Goal: Task Accomplishment & Management: Complete application form

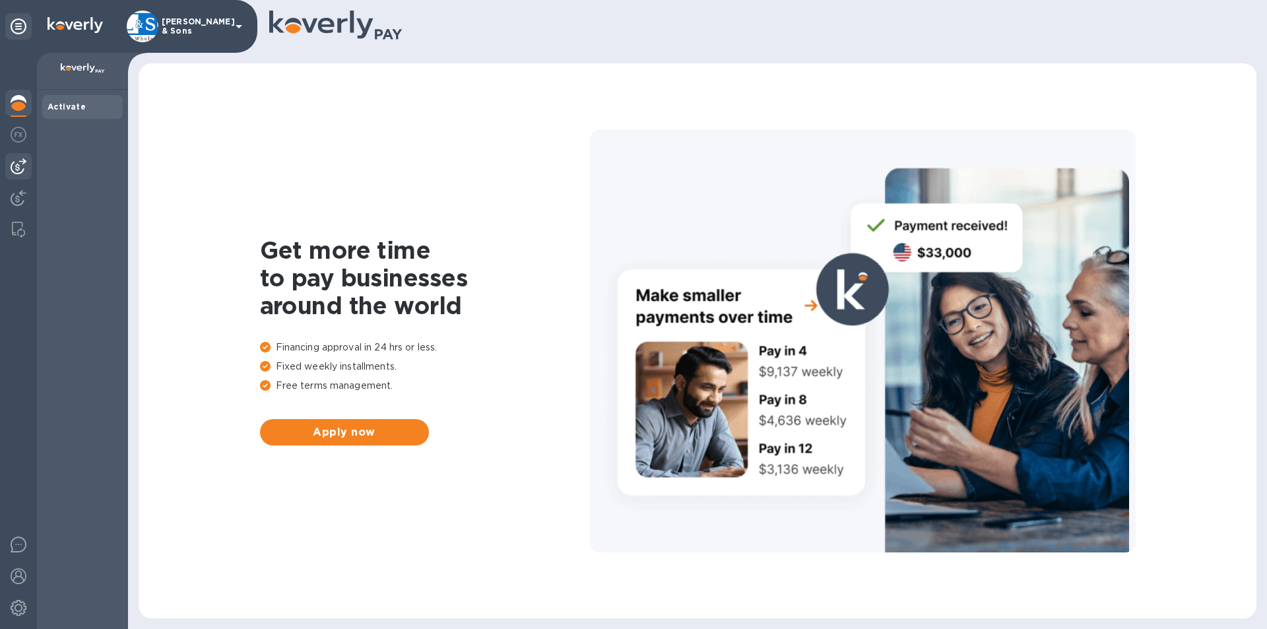
click at [18, 169] on img at bounding box center [19, 166] width 16 height 16
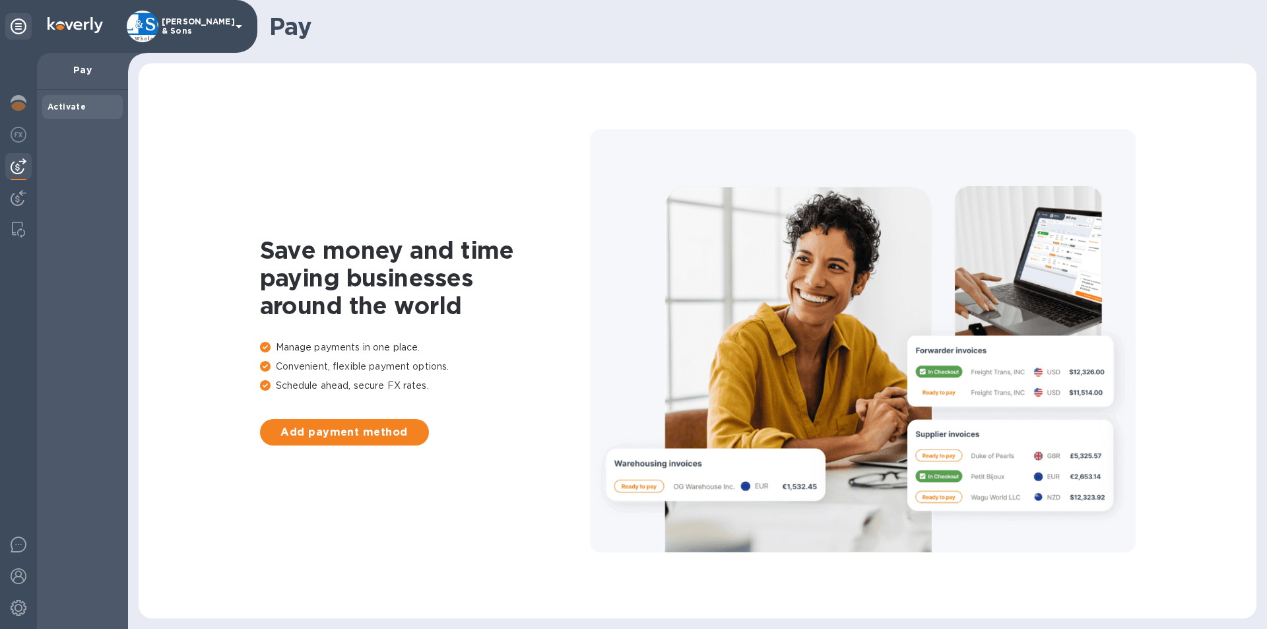
click at [19, 184] on div at bounding box center [18, 341] width 37 height 576
click at [19, 190] on img at bounding box center [19, 198] width 16 height 16
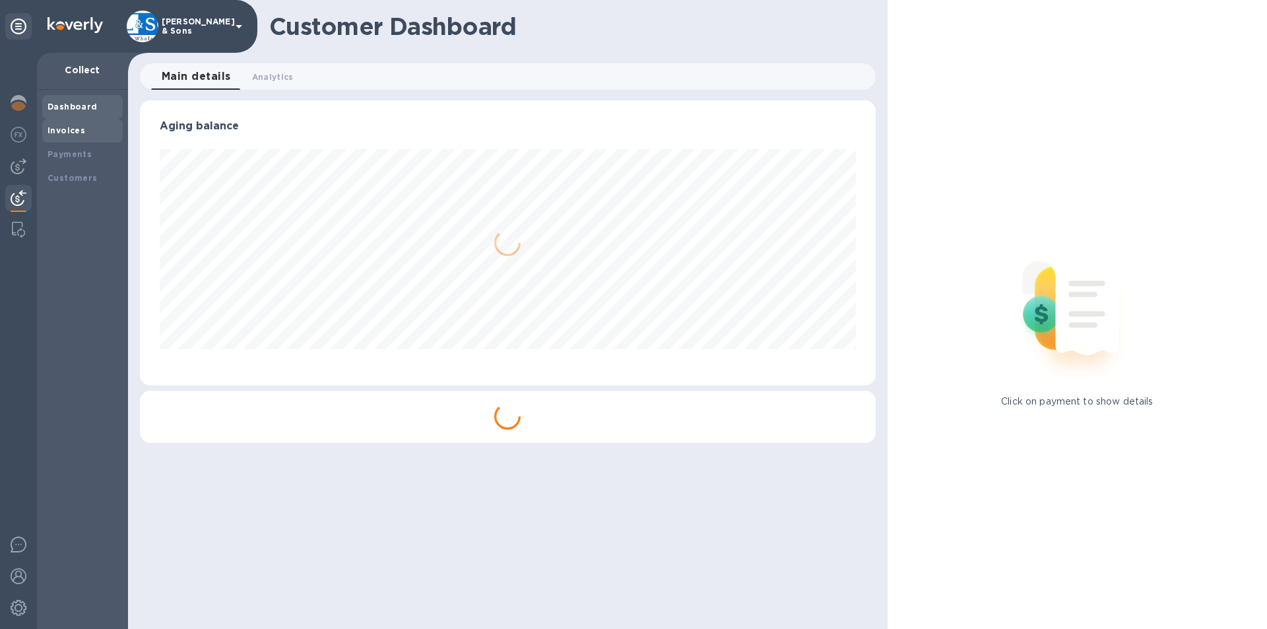
scroll to position [659381, 658936]
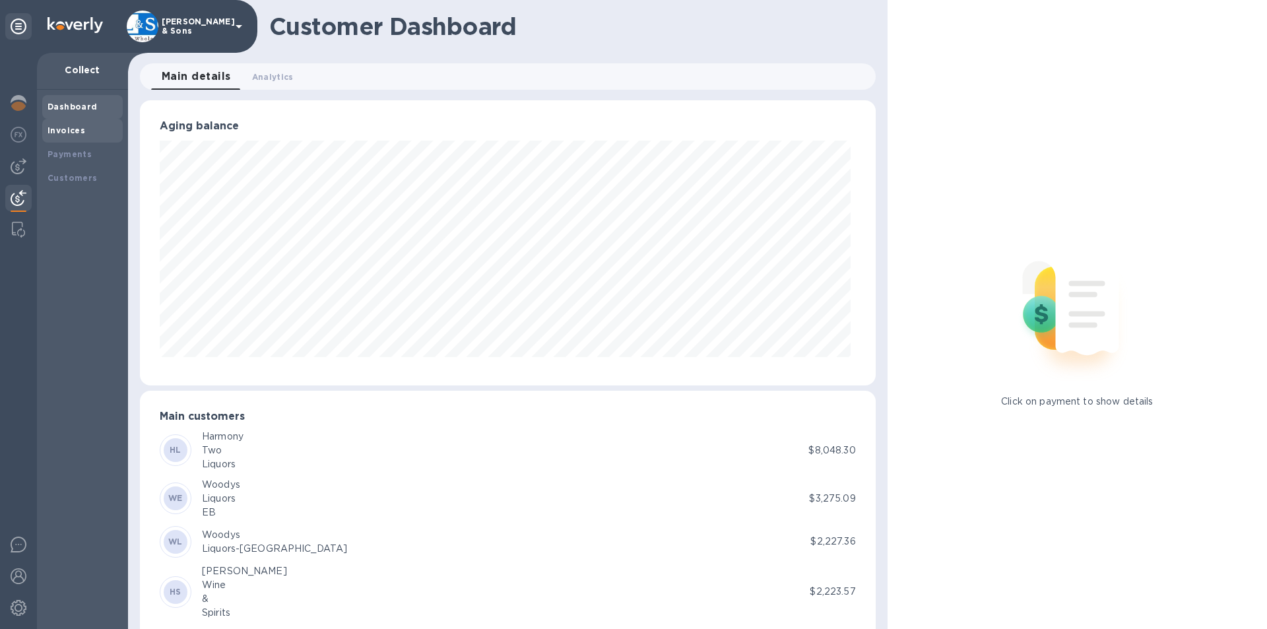
click at [79, 134] on b "Invoices" at bounding box center [66, 130] width 38 height 10
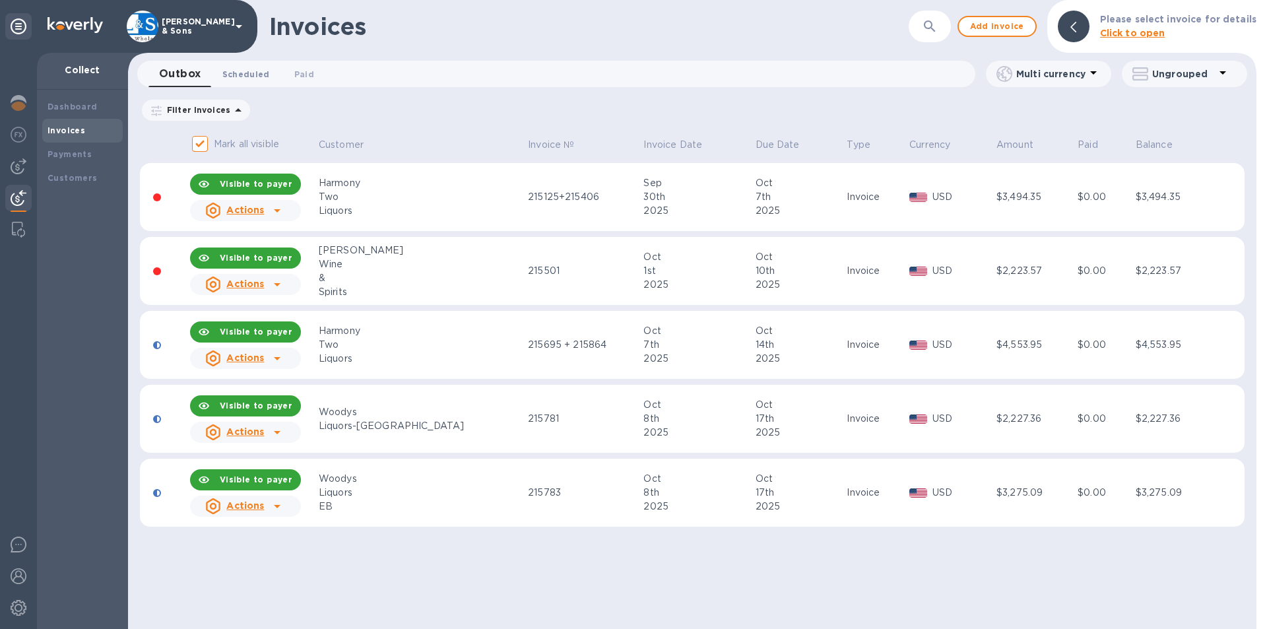
click at [250, 75] on span "Scheduled 0" at bounding box center [245, 74] width 47 height 14
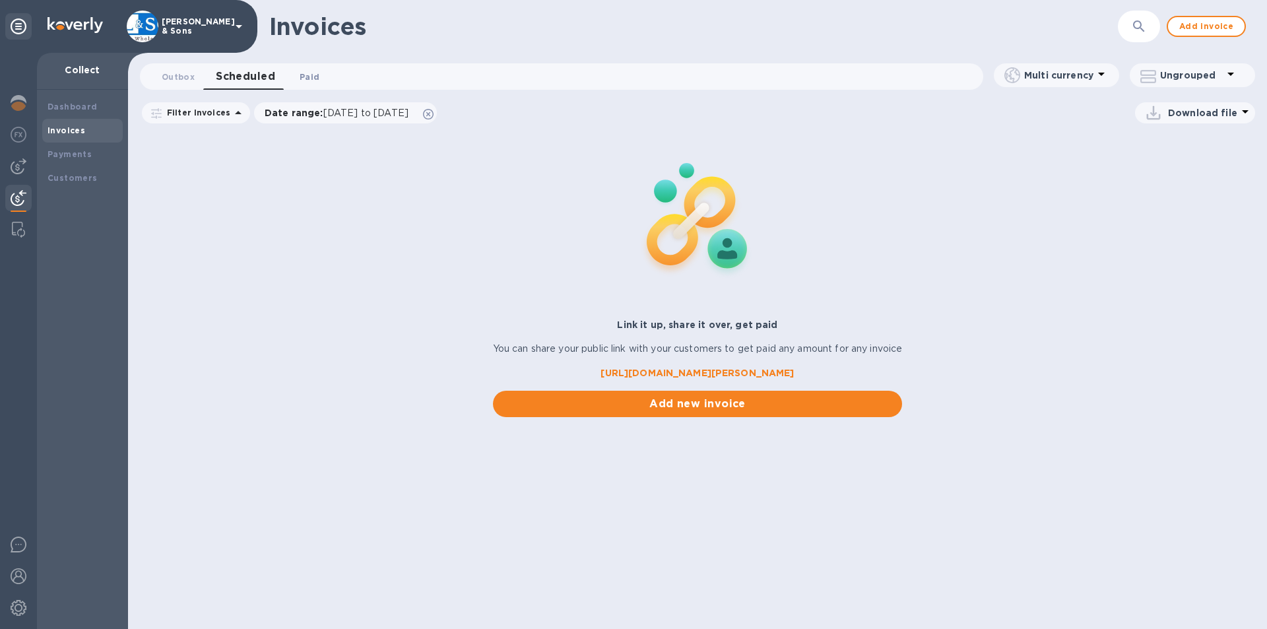
click at [309, 82] on span "Paid 0" at bounding box center [309, 77] width 20 height 14
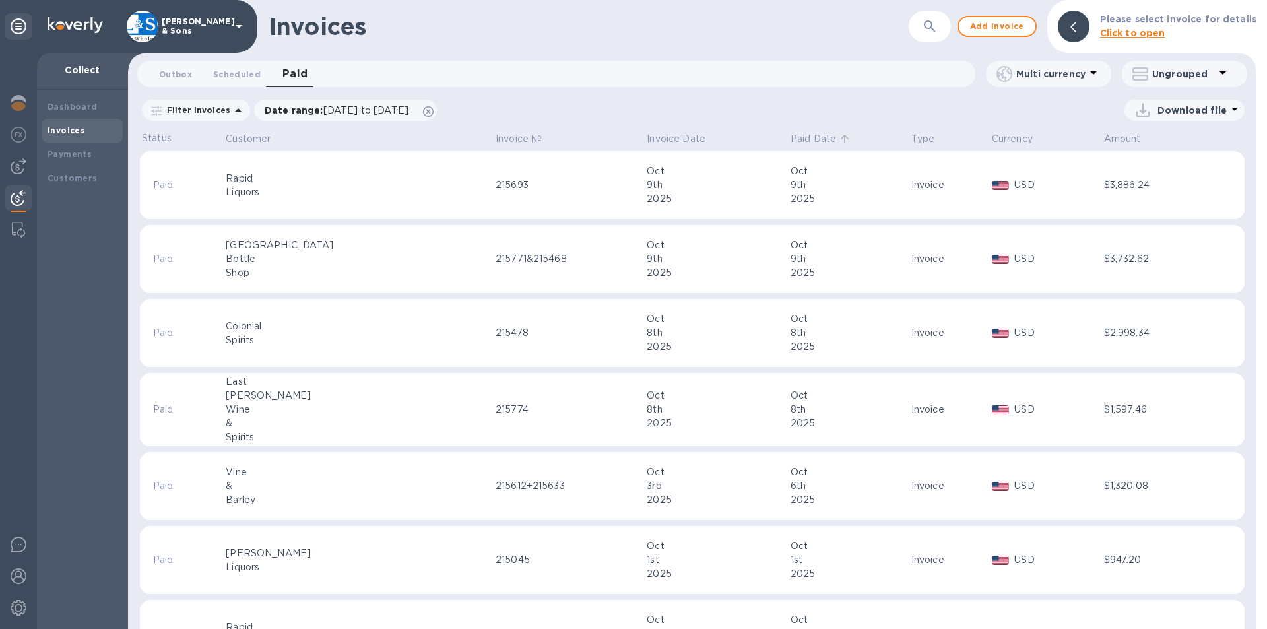
click at [790, 139] on p "Paid Date" at bounding box center [813, 139] width 46 height 14
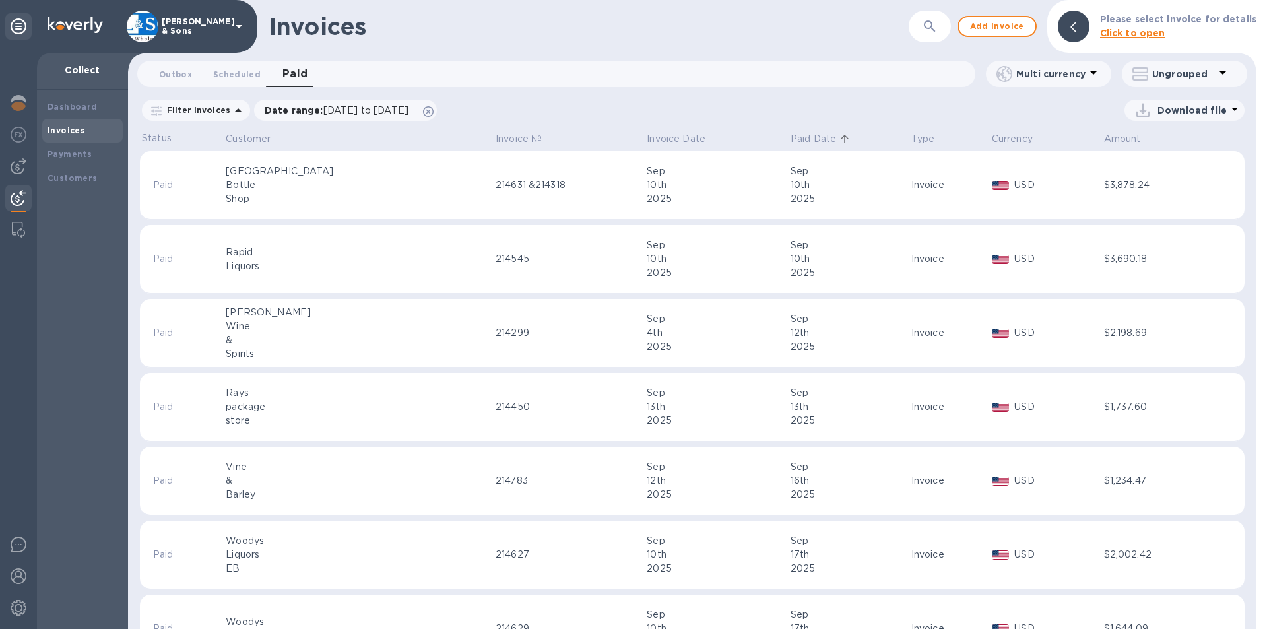
click at [790, 139] on p "Paid Date" at bounding box center [813, 139] width 46 height 14
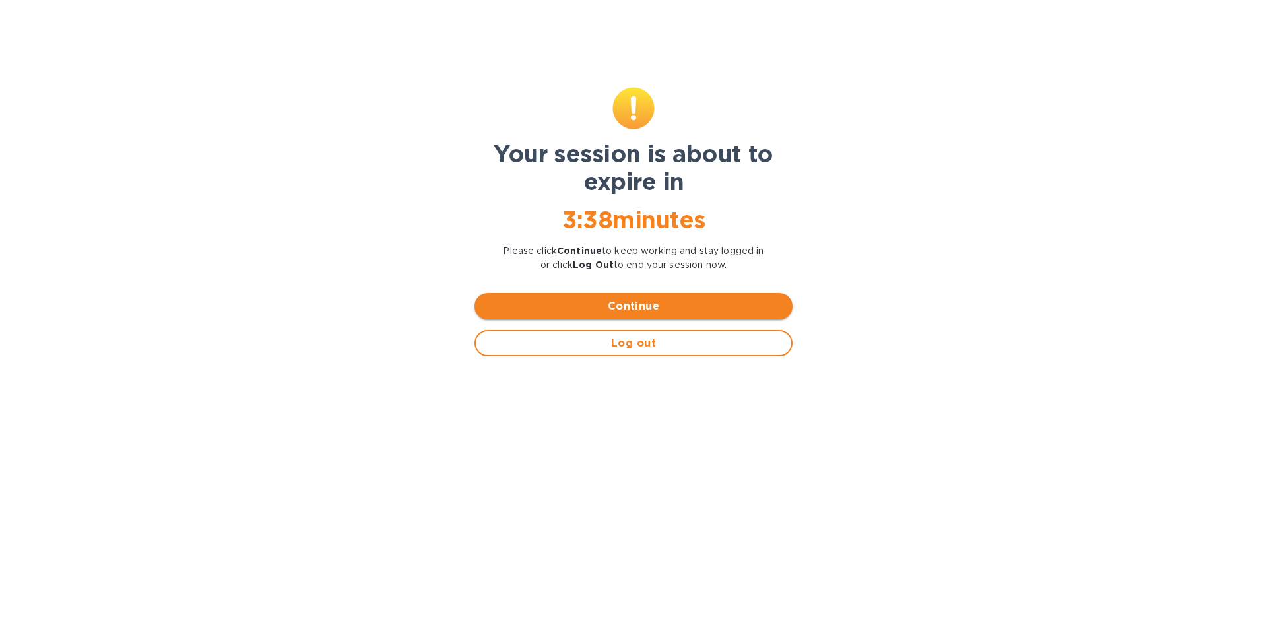
click at [594, 307] on span "Continue" at bounding box center [633, 306] width 297 height 16
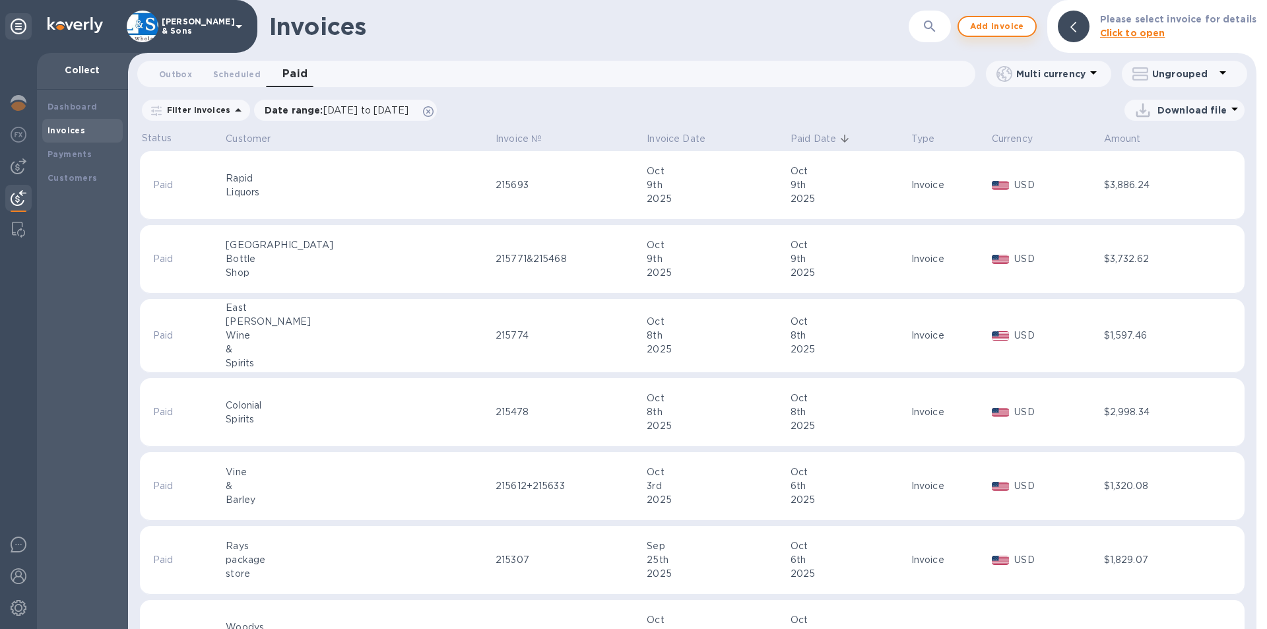
click at [984, 26] on span "Add invoice" at bounding box center [996, 26] width 55 height 16
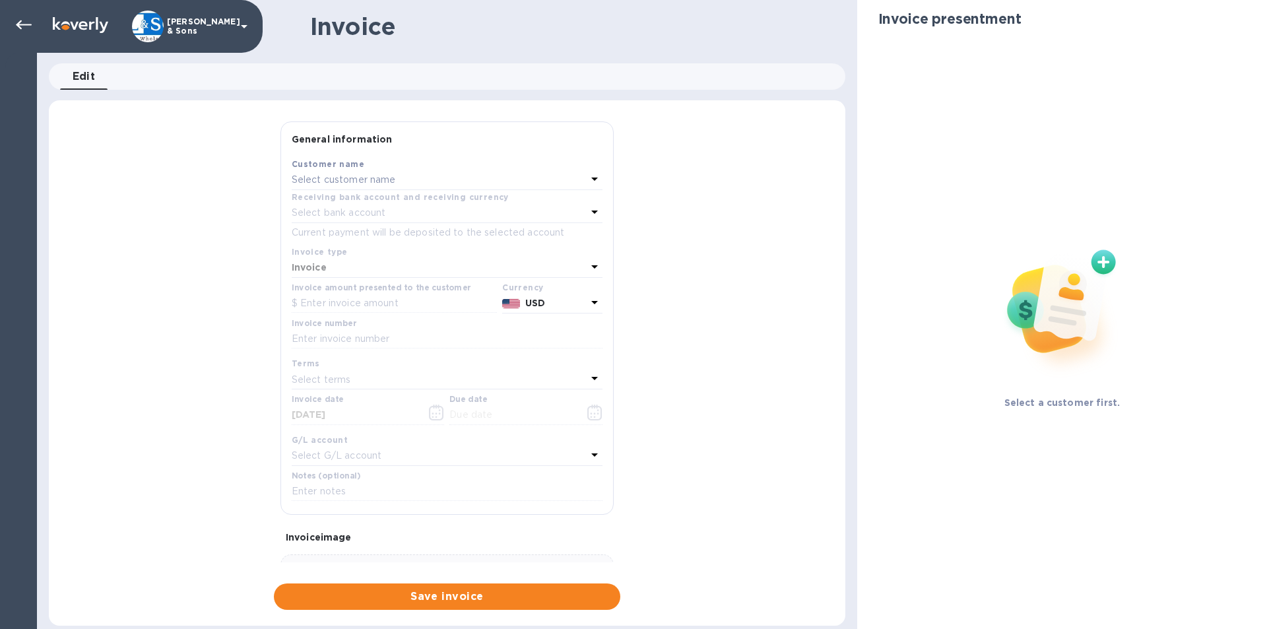
click at [367, 179] on p "Select customer name" at bounding box center [344, 180] width 104 height 14
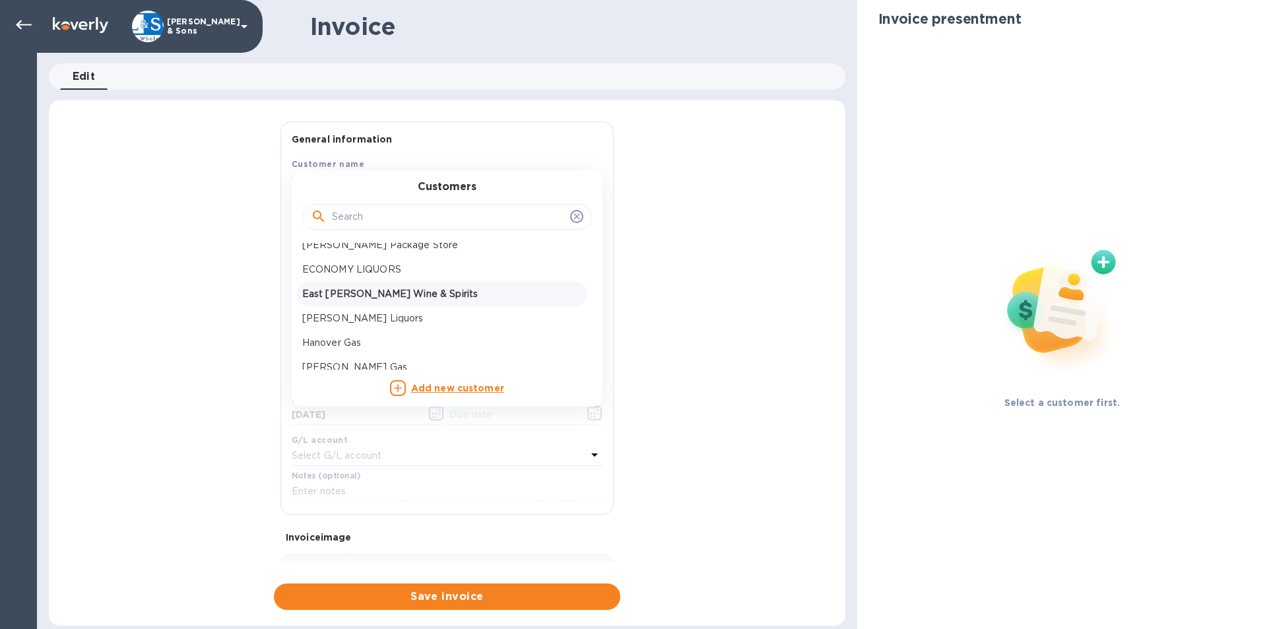
scroll to position [198, 0]
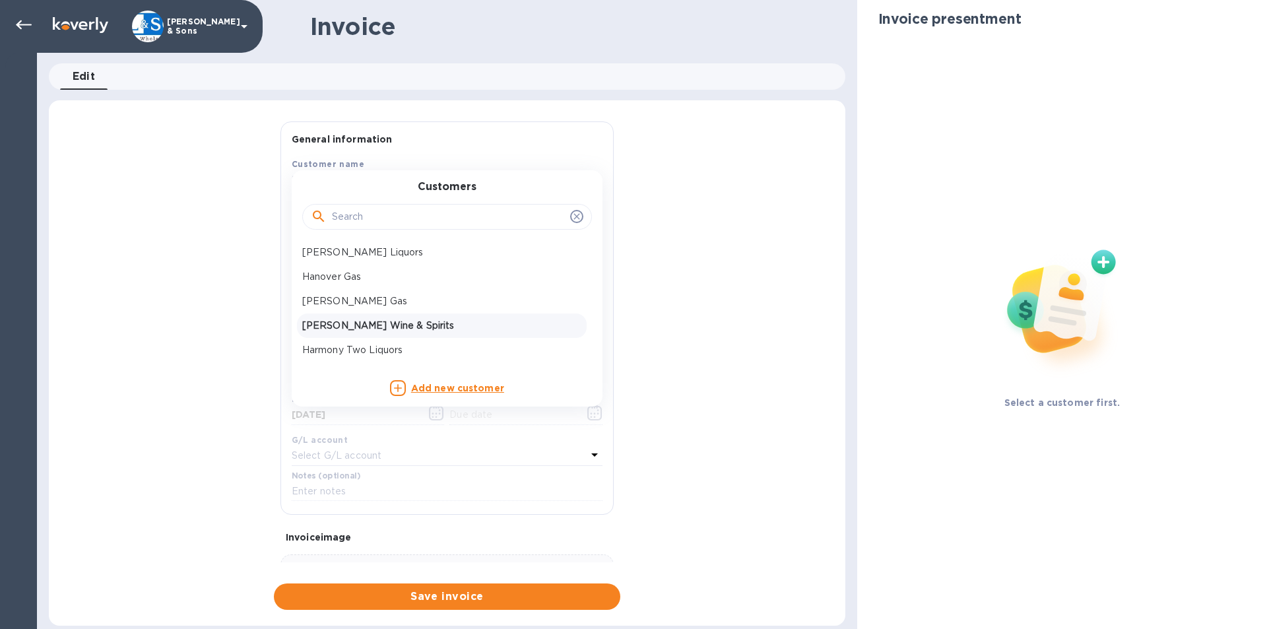
click at [388, 319] on p "[PERSON_NAME] Wine & Spirits" at bounding box center [441, 326] width 279 height 14
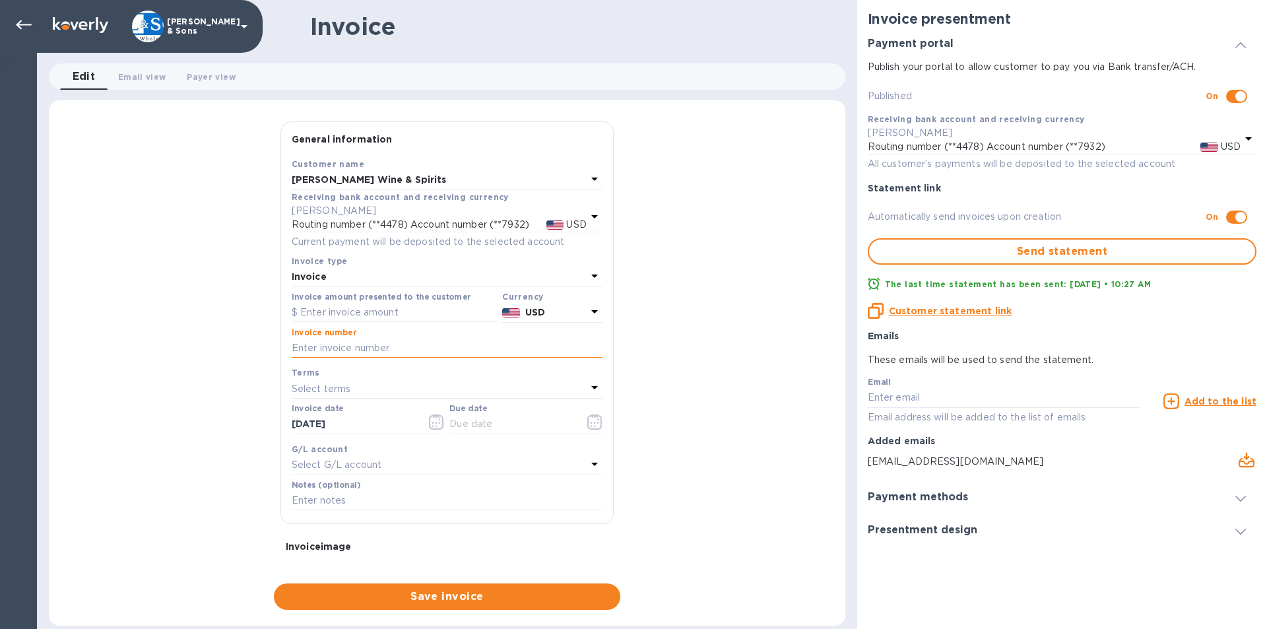
click at [329, 342] on input "text" at bounding box center [447, 348] width 311 height 20
type input "215833"
click at [367, 310] on input "text" at bounding box center [394, 313] width 205 height 20
type input "1,597.88"
click at [438, 422] on icon "button" at bounding box center [436, 422] width 15 height 16
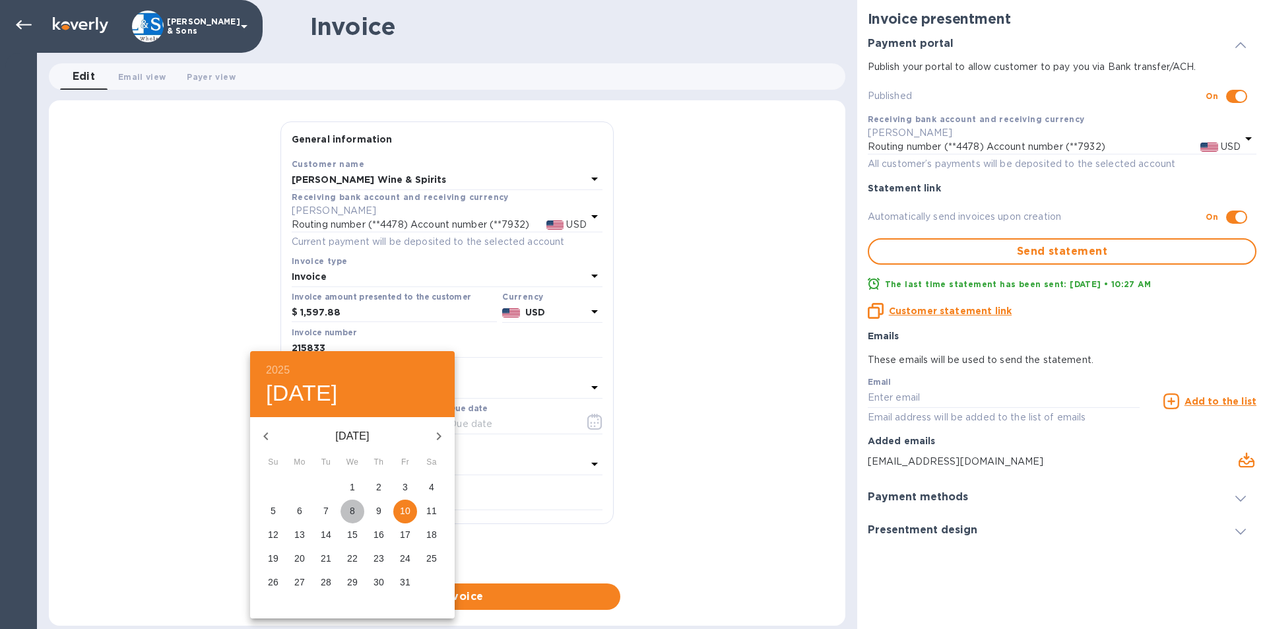
click at [351, 509] on p "8" at bounding box center [352, 510] width 5 height 13
type input "[DATE]"
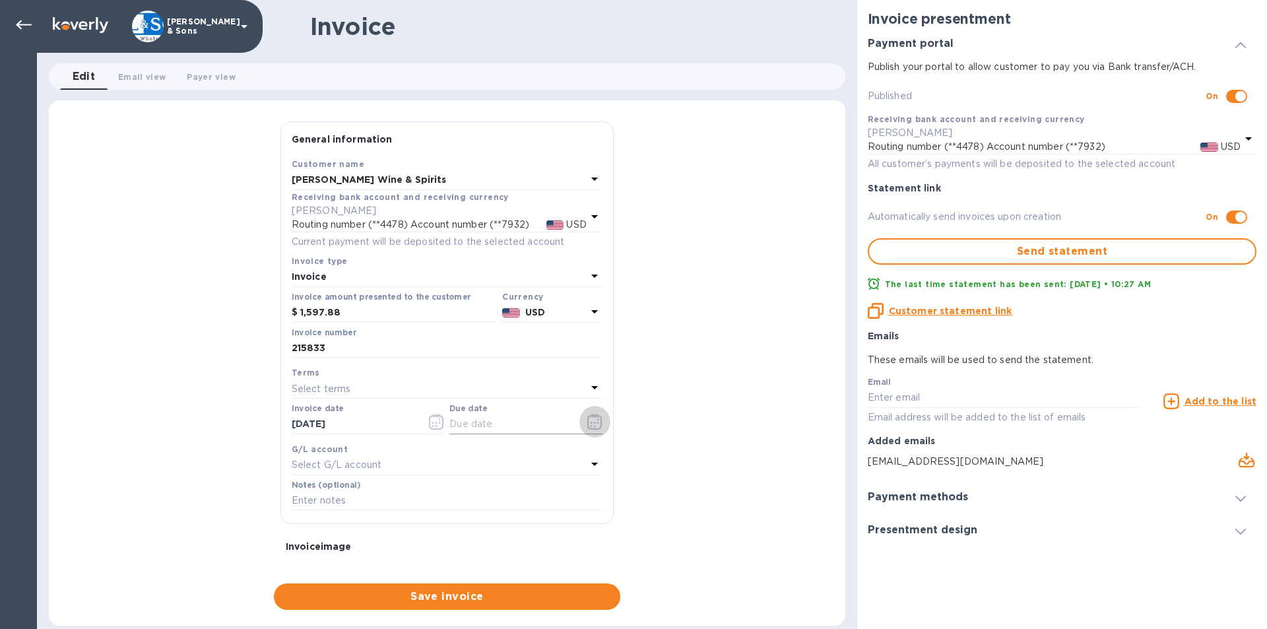
click at [587, 425] on icon "button" at bounding box center [594, 422] width 15 height 16
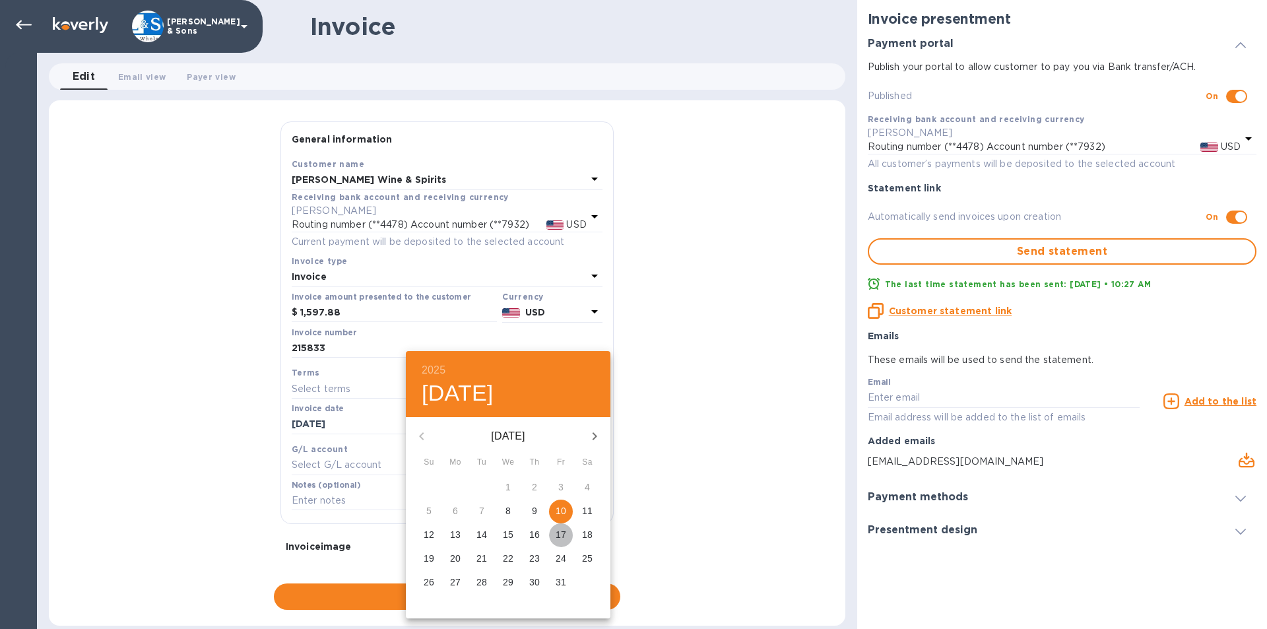
click at [565, 531] on p "17" at bounding box center [560, 534] width 11 height 13
type input "[DATE]"
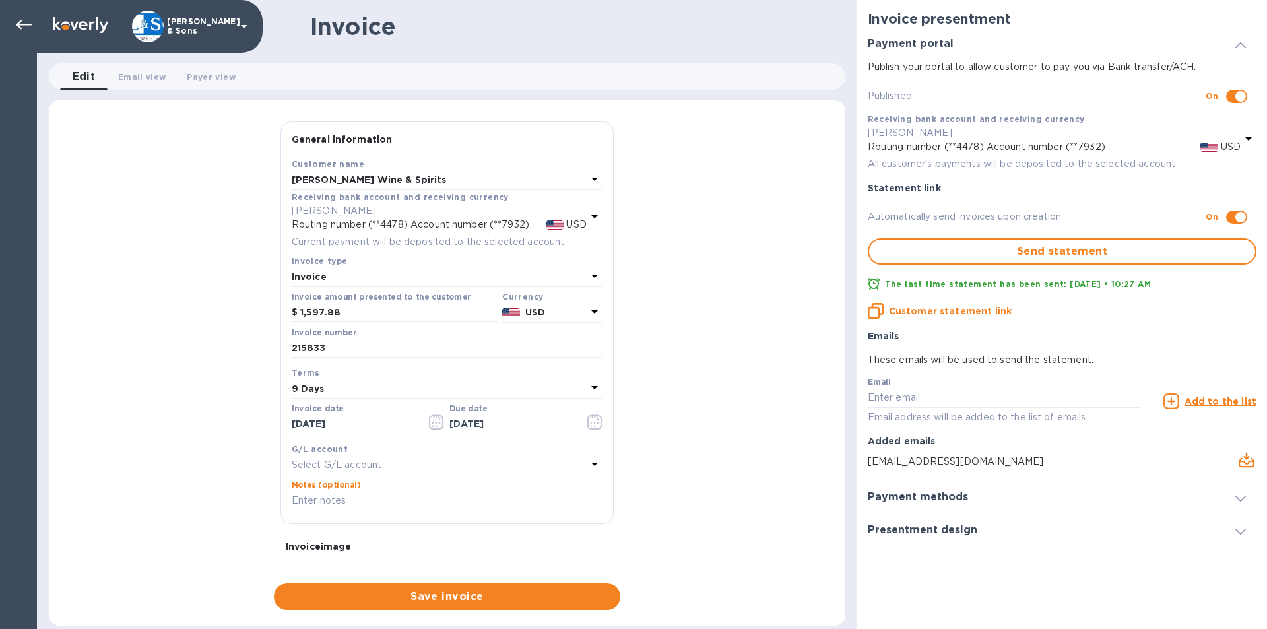
click at [315, 506] on input "text" at bounding box center [447, 501] width 311 height 20
type input "Thank You"
click at [454, 592] on span "Save invoice" at bounding box center [446, 596] width 325 height 16
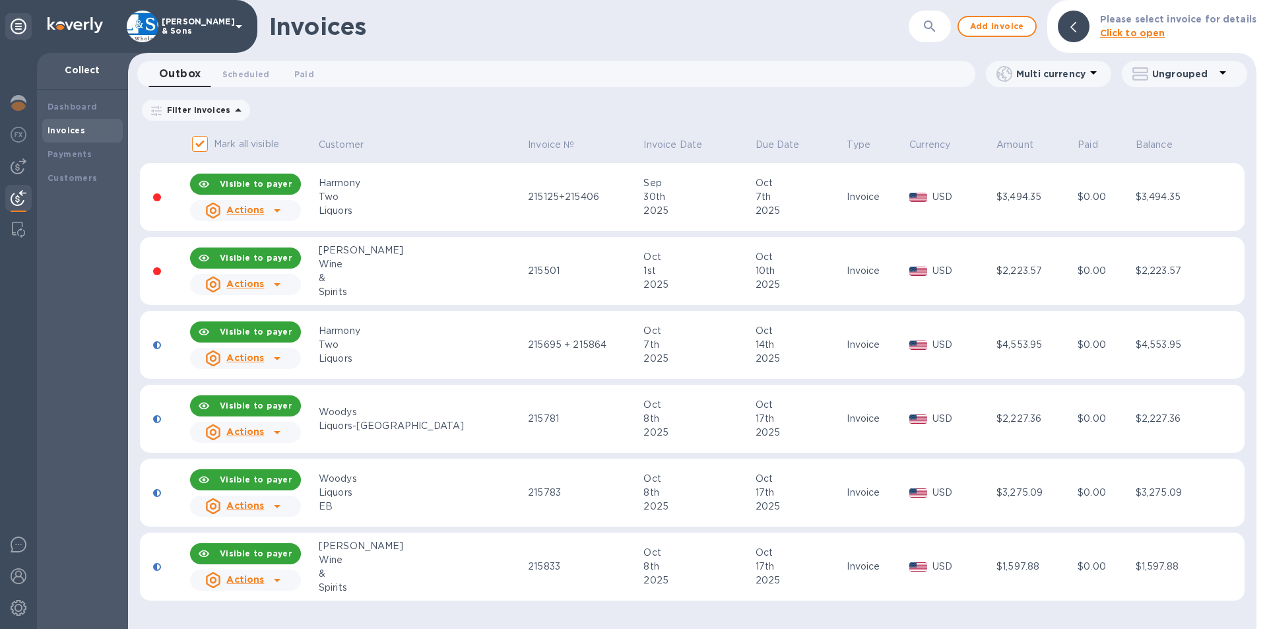
click at [267, 583] on div "Actions" at bounding box center [235, 579] width 64 height 21
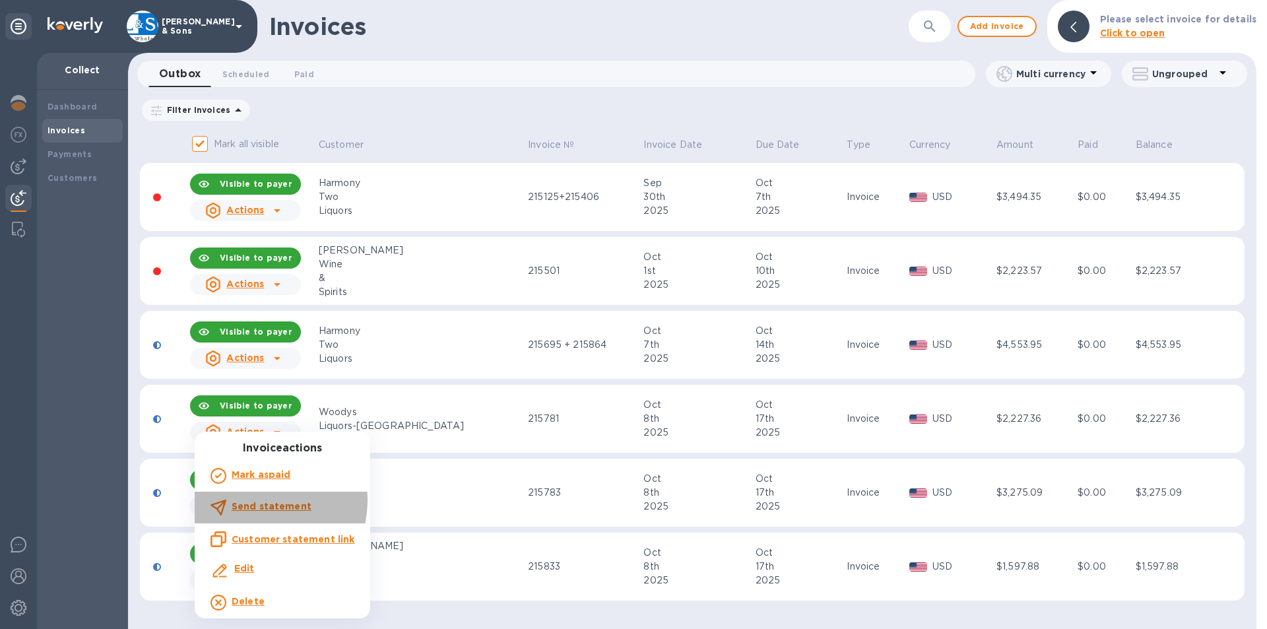
click at [256, 501] on b "Send statement" at bounding box center [272, 506] width 80 height 11
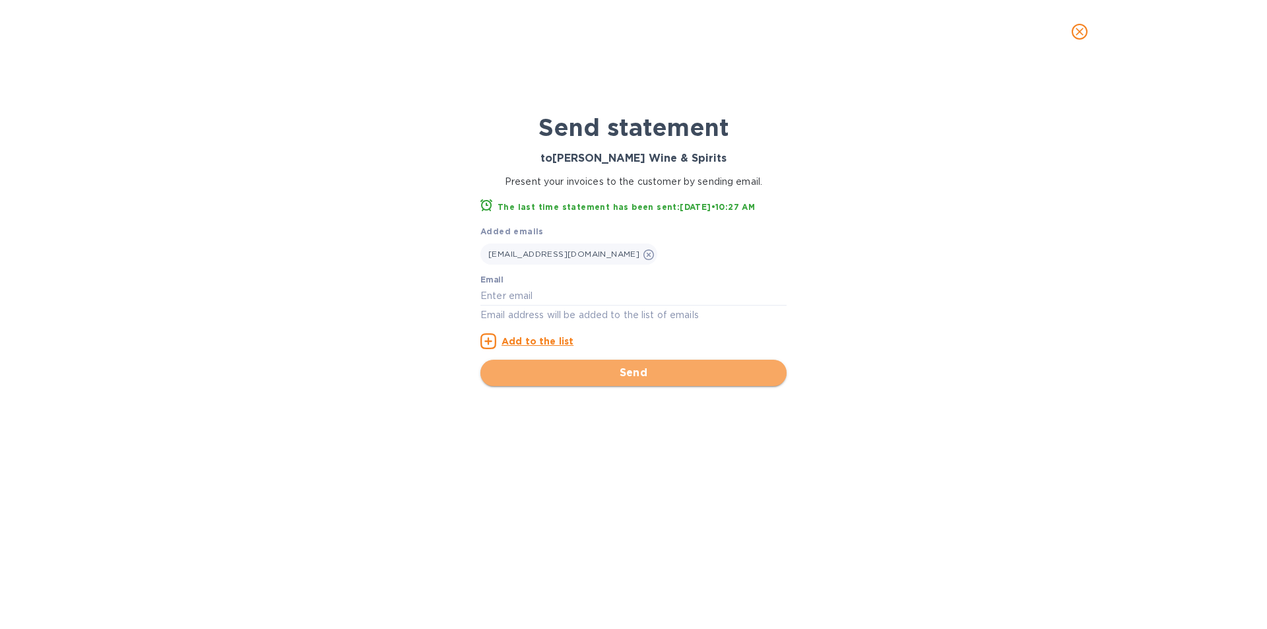
click at [682, 361] on button "Send" at bounding box center [633, 373] width 306 height 26
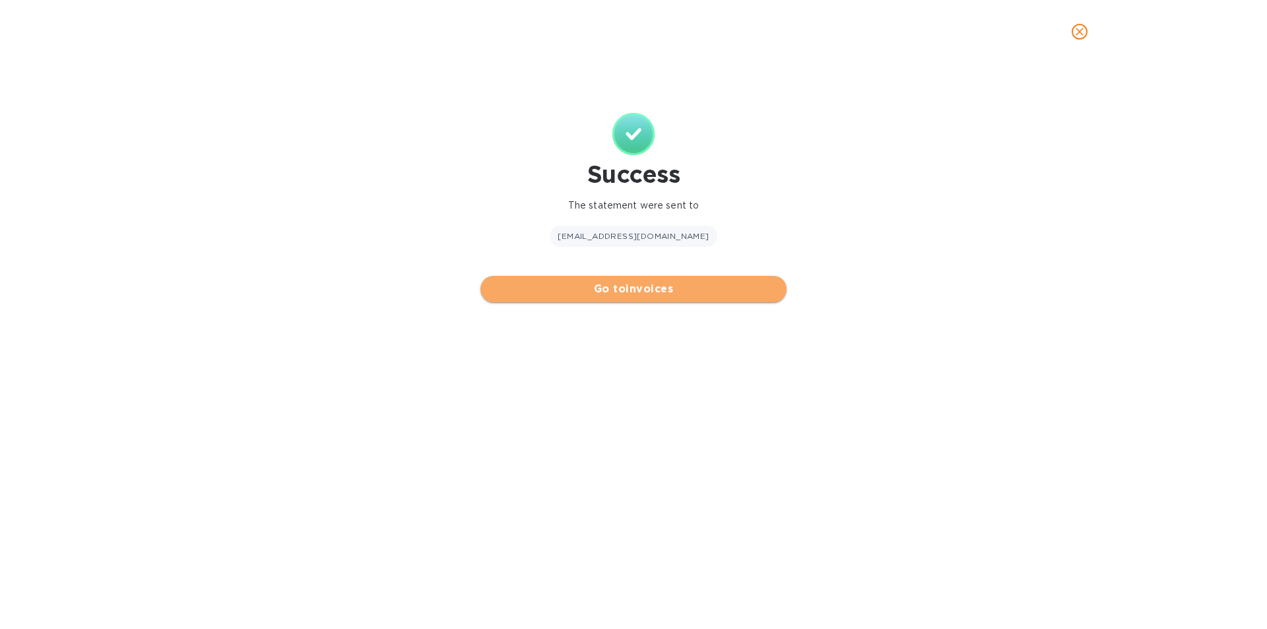
click at [622, 289] on span "Go to invoices" at bounding box center [633, 289] width 285 height 16
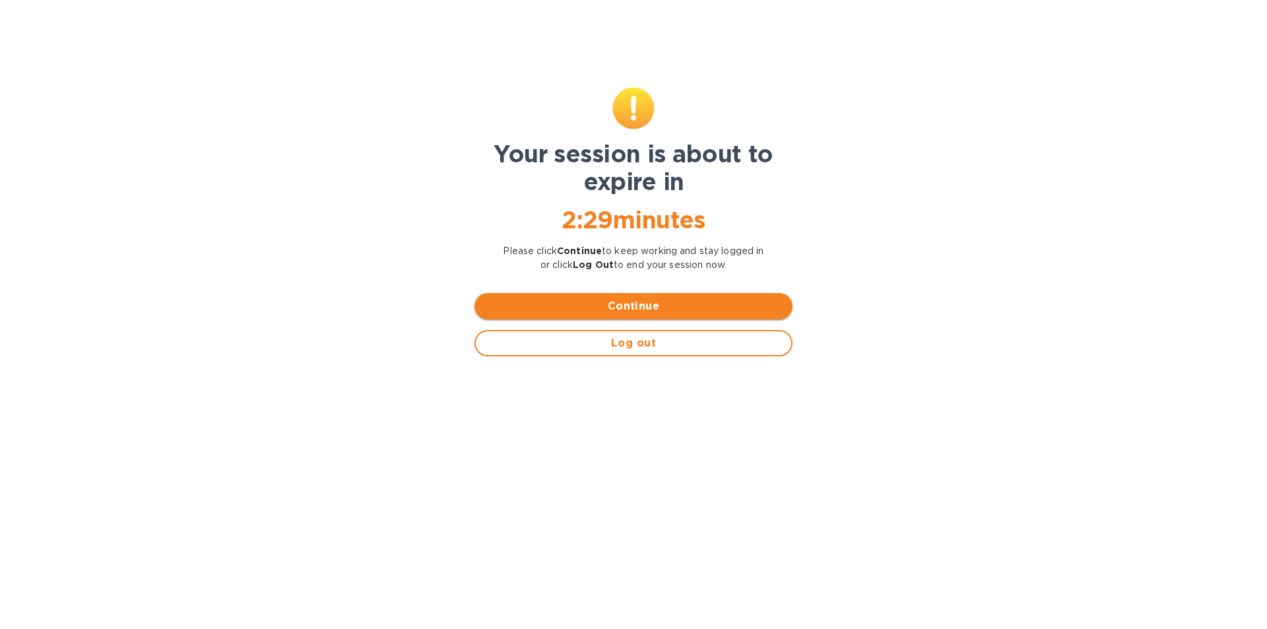
click at [521, 303] on span "Continue" at bounding box center [633, 306] width 297 height 16
